Goal: Browse casually

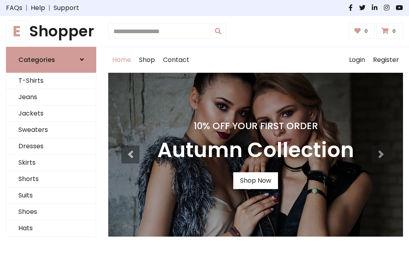
click at [204, 131] on h4 "10% Off Your First Order" at bounding box center [255, 125] width 196 height 11
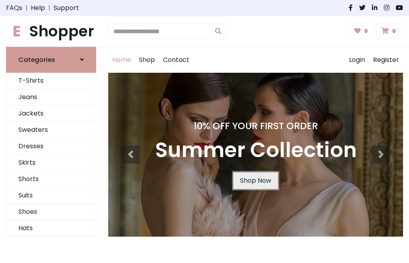
click at [255, 180] on link "Shop Now" at bounding box center [255, 180] width 45 height 17
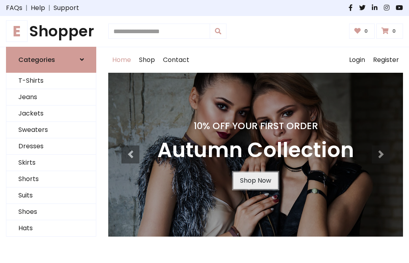
click at [255, 180] on link "Shop Now" at bounding box center [255, 180] width 45 height 17
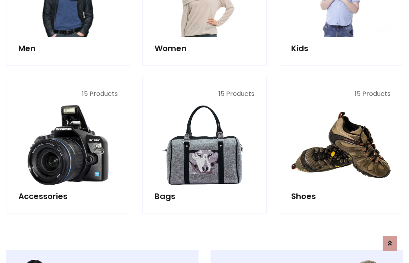
scroll to position [796, 0]
